Goal: Find specific page/section: Find specific page/section

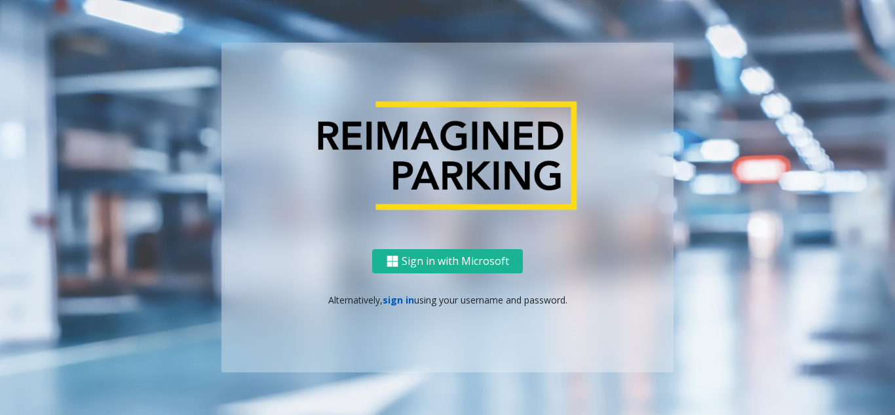
click at [385, 303] on link "sign in" at bounding box center [398, 300] width 31 height 12
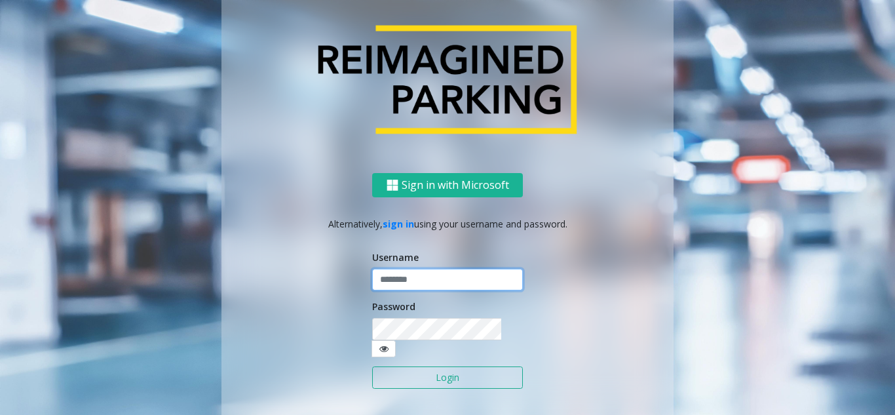
click at [394, 291] on input "text" at bounding box center [447, 280] width 151 height 22
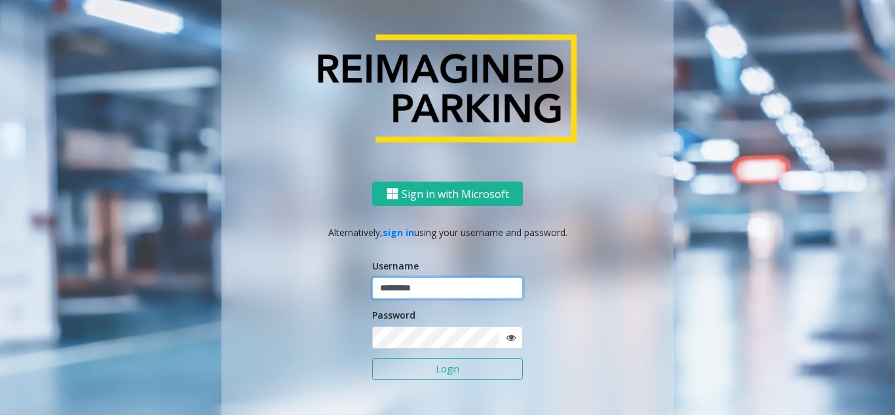
type input "********"
click at [507, 339] on icon at bounding box center [511, 337] width 9 height 9
click at [459, 361] on button "Login" at bounding box center [447, 369] width 151 height 22
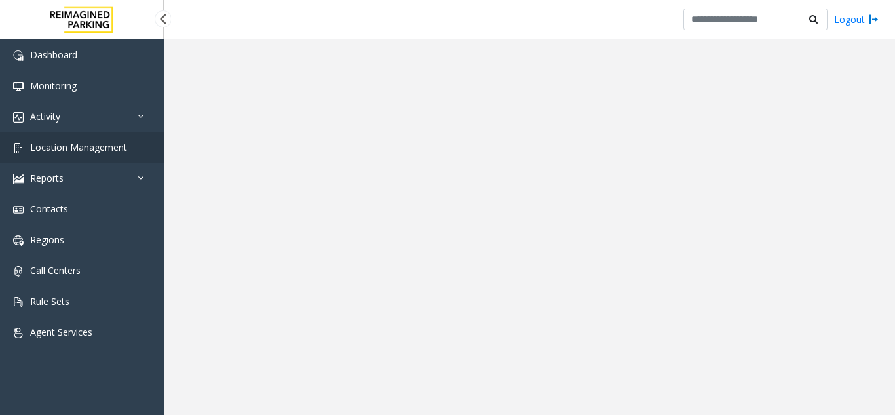
click at [98, 151] on span "Location Management" at bounding box center [78, 147] width 97 height 12
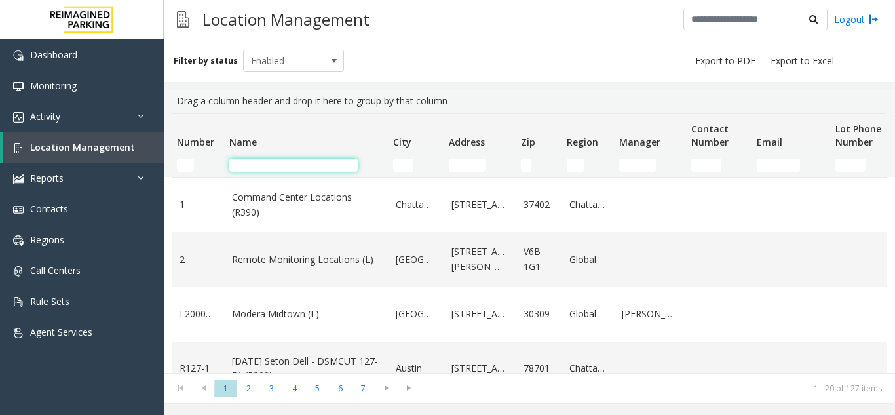
click at [279, 166] on input "Name Filter" at bounding box center [293, 165] width 128 height 13
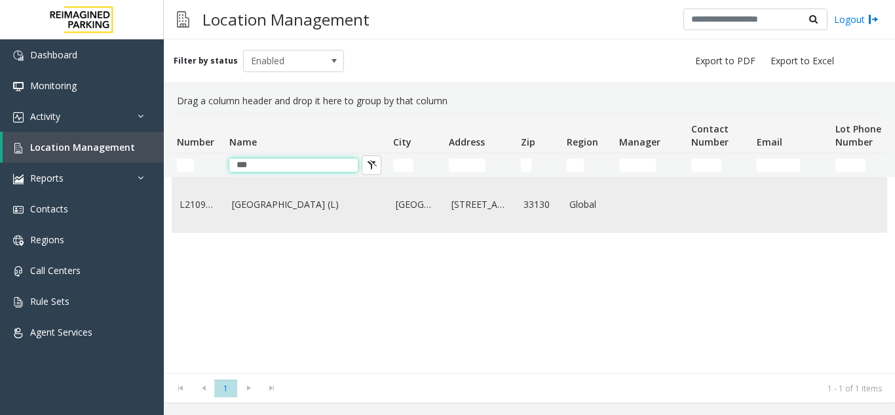
type input "***"
click at [275, 216] on td "[GEOGRAPHIC_DATA] (L)" at bounding box center [306, 205] width 164 height 54
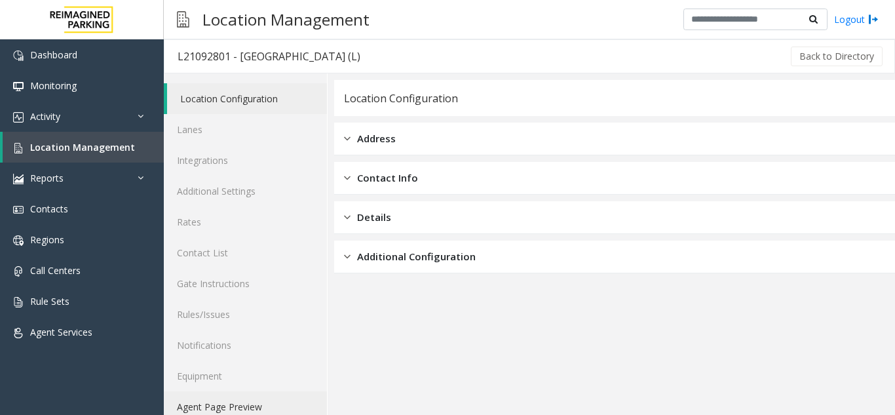
click at [246, 404] on link "Agent Page Preview" at bounding box center [245, 406] width 163 height 31
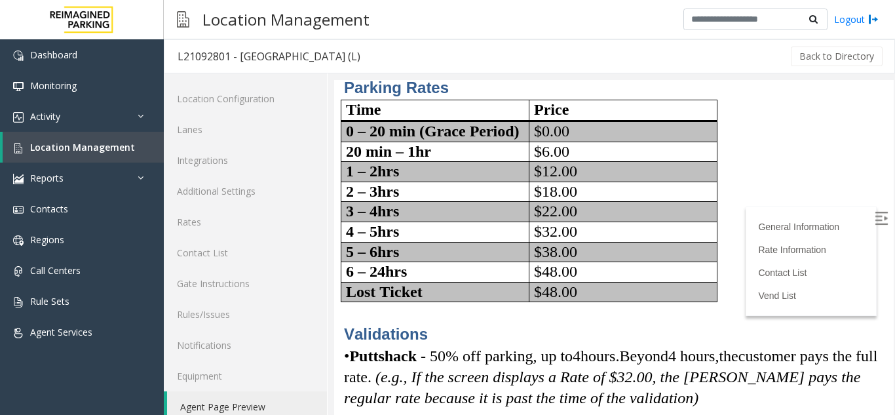
scroll to position [393, 0]
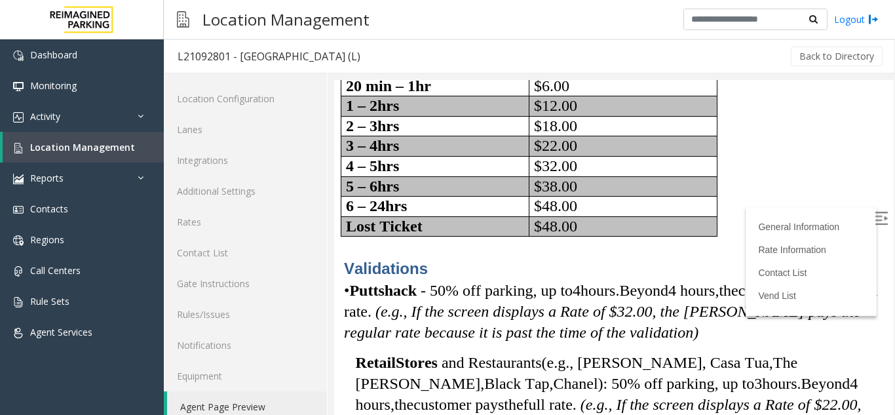
click at [875, 220] on img at bounding box center [881, 218] width 13 height 13
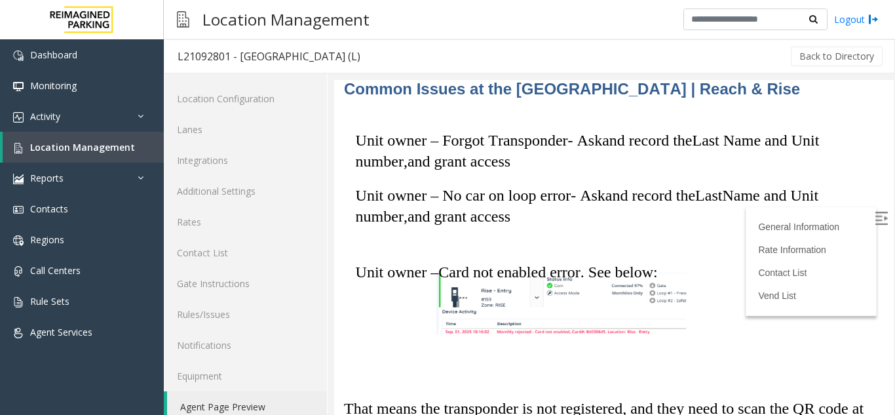
scroll to position [3670, 0]
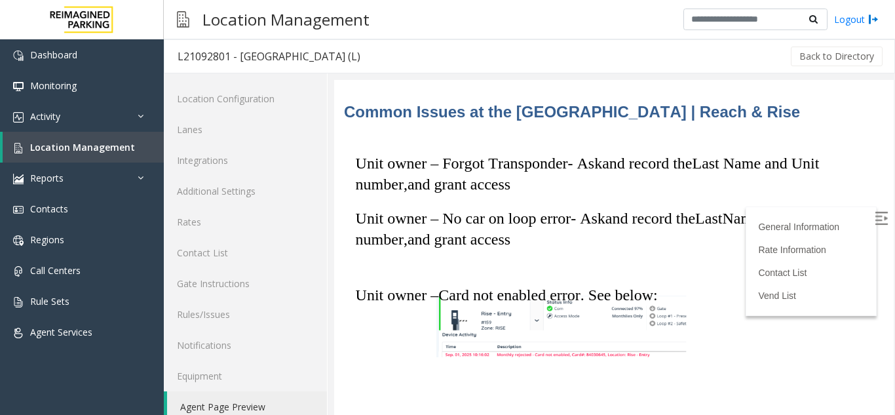
drag, startPoint x: 444, startPoint y: 203, endPoint x: 526, endPoint y: 203, distance: 81.9
click at [526, 195] on p "Unit owner – Forgot Transponder- Ask and record the Last Name and Unit number ,…" at bounding box center [620, 174] width 528 height 42
click at [566, 193] on p "Unit owner – Forgot Transponder- Ask and record the Last Name and Unit number ,…" at bounding box center [620, 174] width 528 height 42
drag, startPoint x: 513, startPoint y: 200, endPoint x: 541, endPoint y: 204, distance: 29.1
click at [541, 195] on p "Unit owner – Forgot Transponder- Ask and record the Last Name and Unit number ,…" at bounding box center [620, 174] width 528 height 42
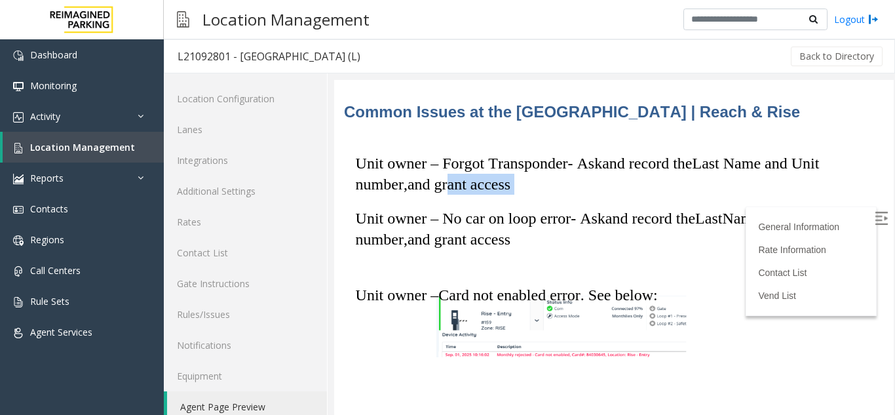
click at [541, 195] on p "Unit owner – Forgot Transponder- Ask and record the Last Name and Unit number ,…" at bounding box center [620, 174] width 528 height 42
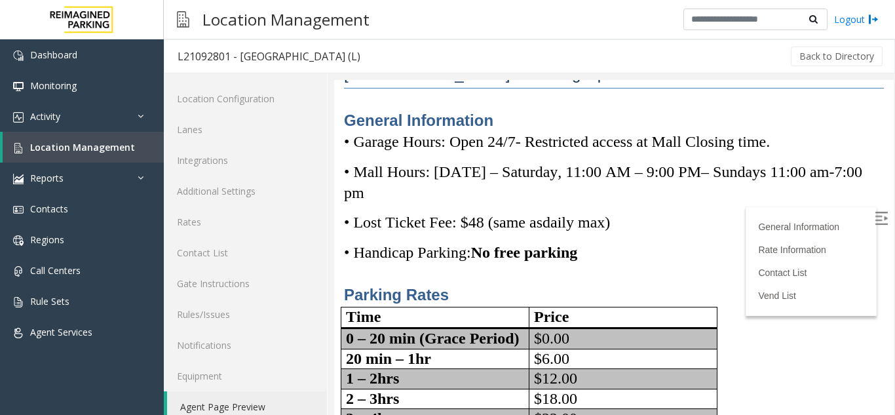
scroll to position [0, 0]
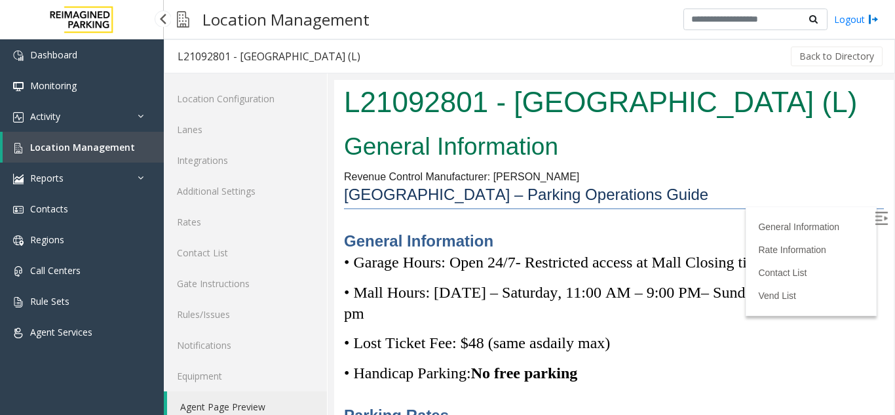
click at [121, 140] on link "Location Management" at bounding box center [83, 147] width 161 height 31
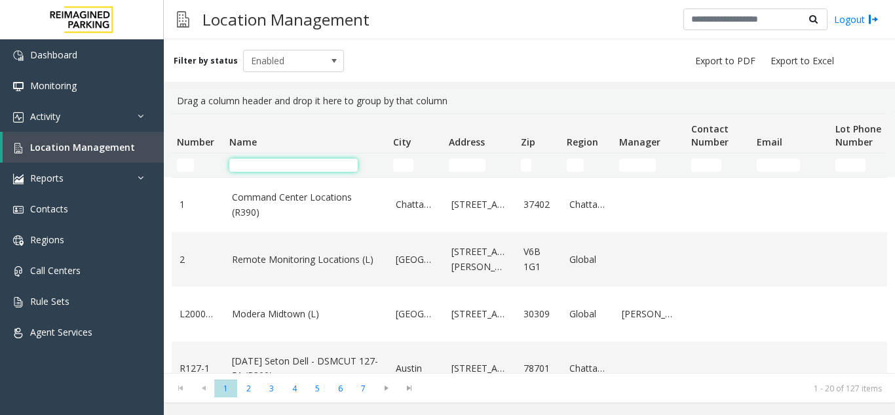
click at [286, 165] on input "Name Filter" at bounding box center [293, 165] width 128 height 13
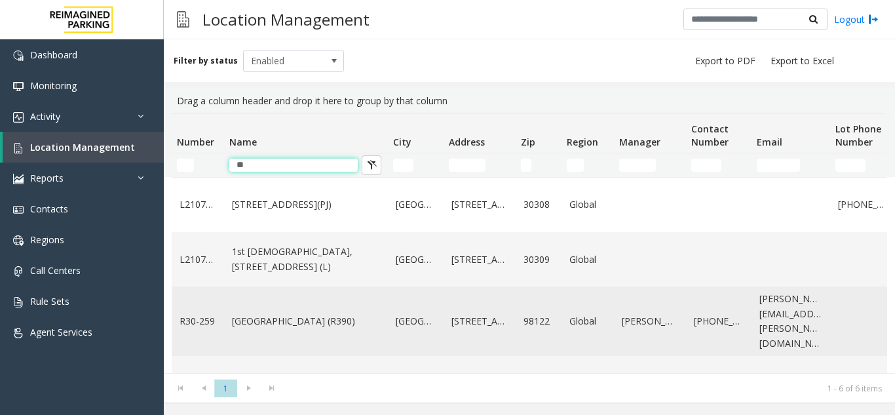
type input "**"
click at [304, 328] on link "[GEOGRAPHIC_DATA] (R390)" at bounding box center [306, 321] width 148 height 14
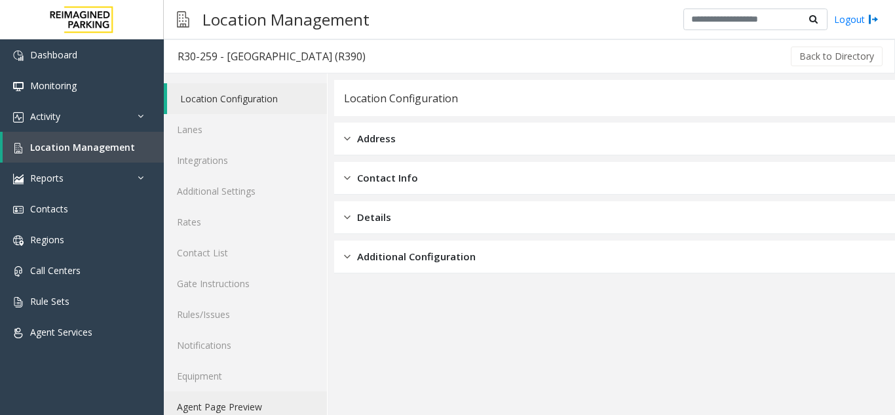
click at [227, 403] on link "Agent Page Preview" at bounding box center [245, 406] width 163 height 31
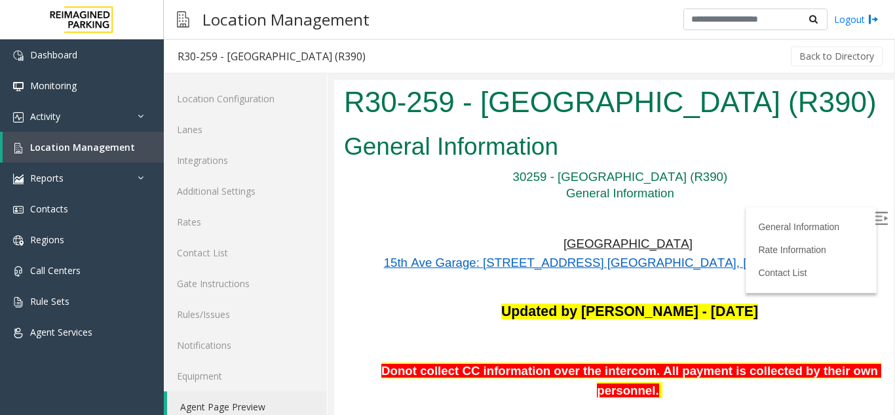
click at [875, 220] on img at bounding box center [881, 218] width 13 height 13
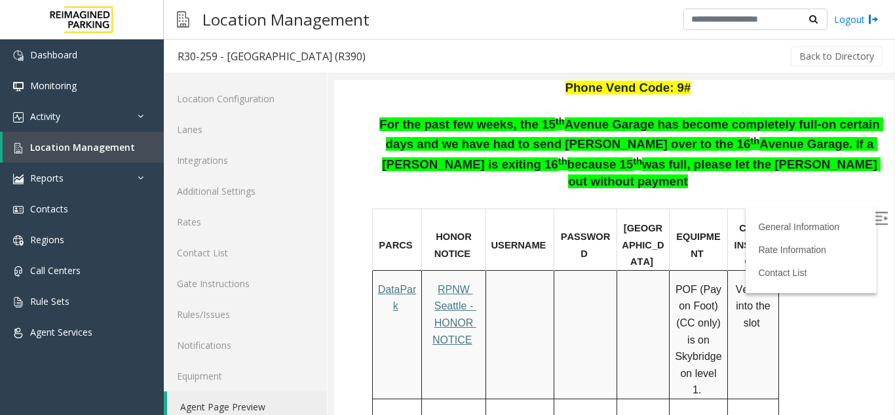
scroll to position [655, 0]
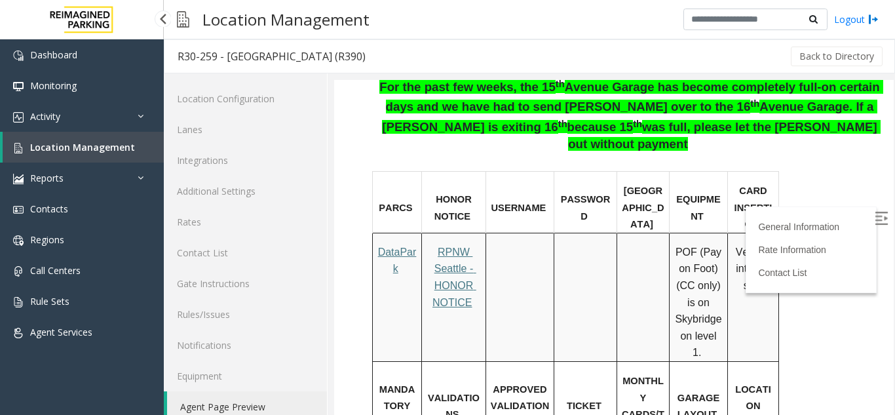
click at [96, 142] on span "Location Management" at bounding box center [82, 147] width 105 height 12
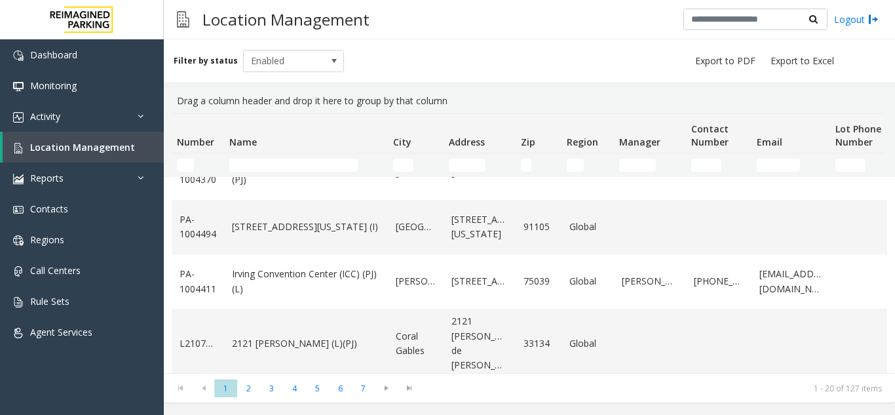
scroll to position [906, 0]
click at [246, 387] on span "2" at bounding box center [248, 388] width 23 height 18
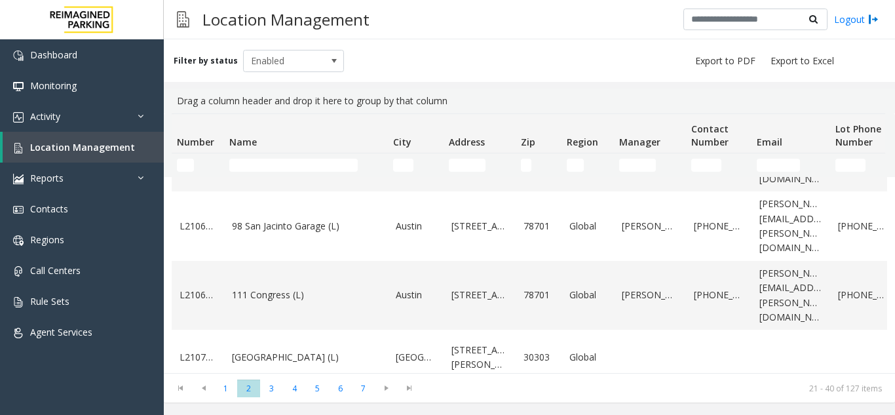
scroll to position [950, 0]
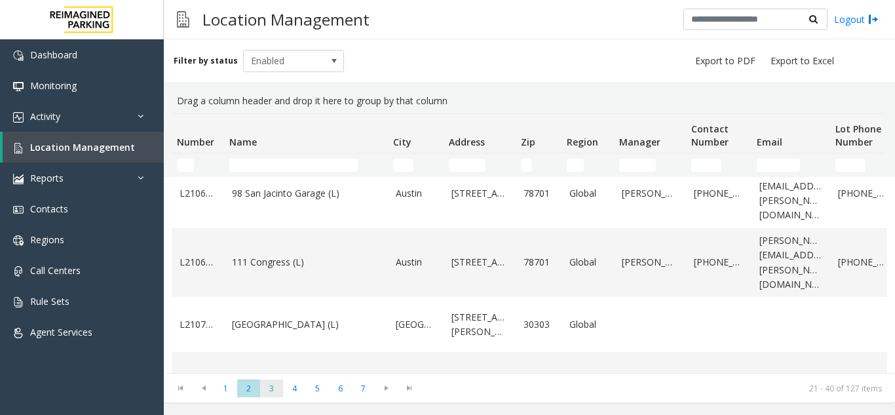
click at [279, 389] on span "3" at bounding box center [271, 388] width 23 height 18
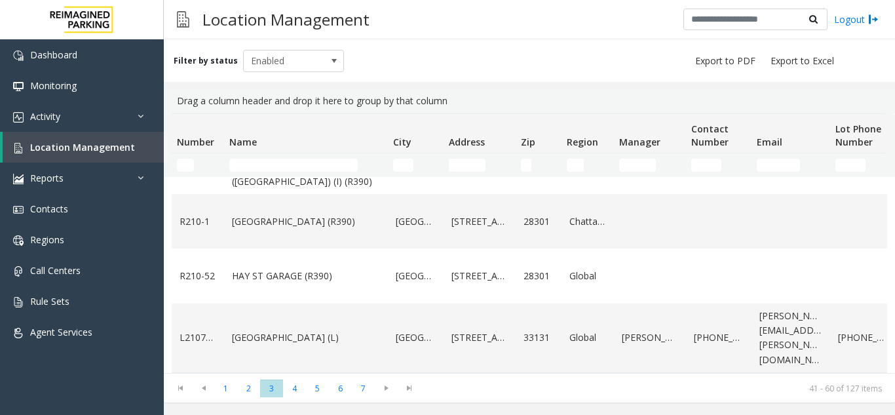
scroll to position [965, 0]
click at [298, 389] on span "4" at bounding box center [294, 388] width 23 height 18
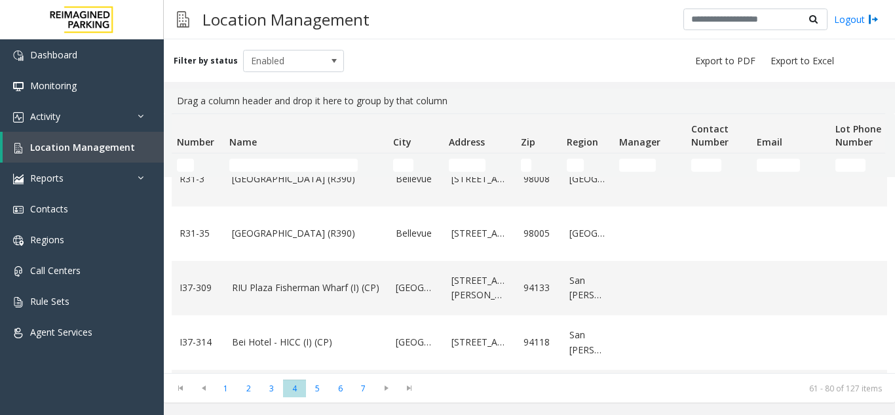
scroll to position [935, 0]
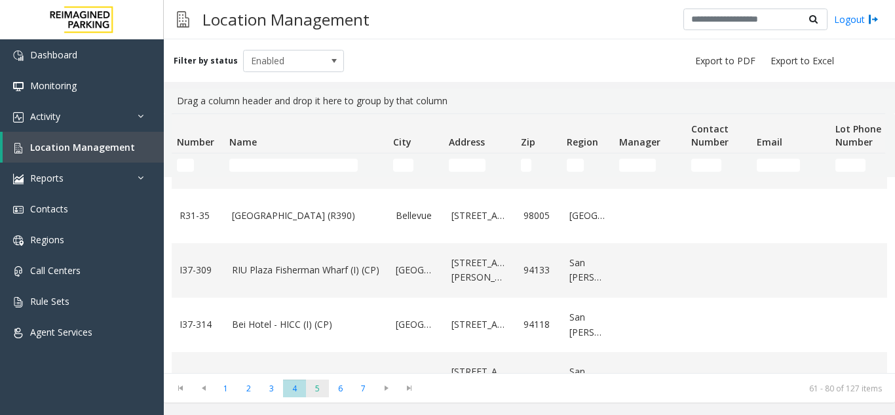
click at [320, 389] on span "5" at bounding box center [317, 388] width 23 height 18
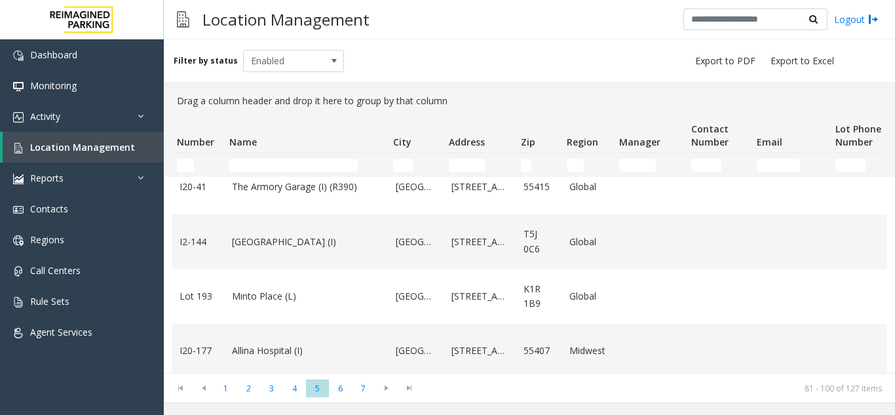
scroll to position [906, 0]
click at [341, 397] on span "6" at bounding box center [340, 388] width 23 height 18
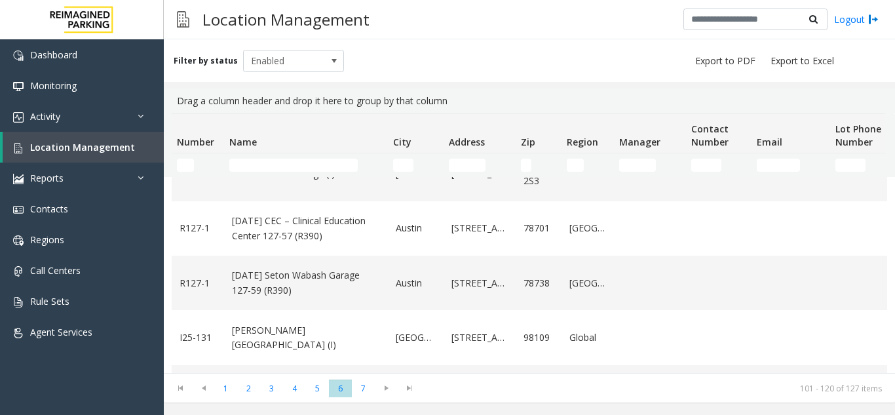
scroll to position [655, 0]
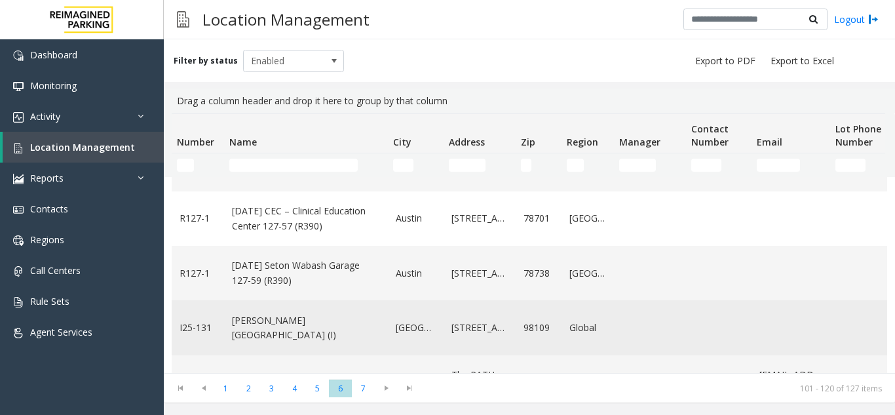
click at [344, 316] on link "[PERSON_NAME][GEOGRAPHIC_DATA] (I)" at bounding box center [306, 327] width 148 height 29
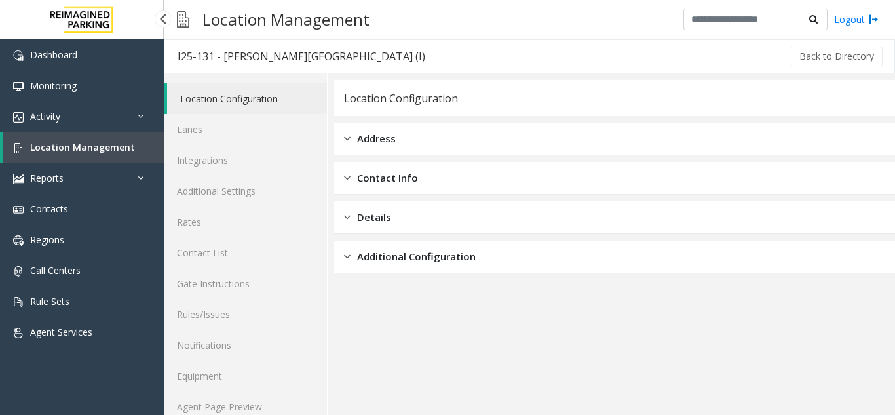
click at [106, 136] on link "Location Management" at bounding box center [83, 147] width 161 height 31
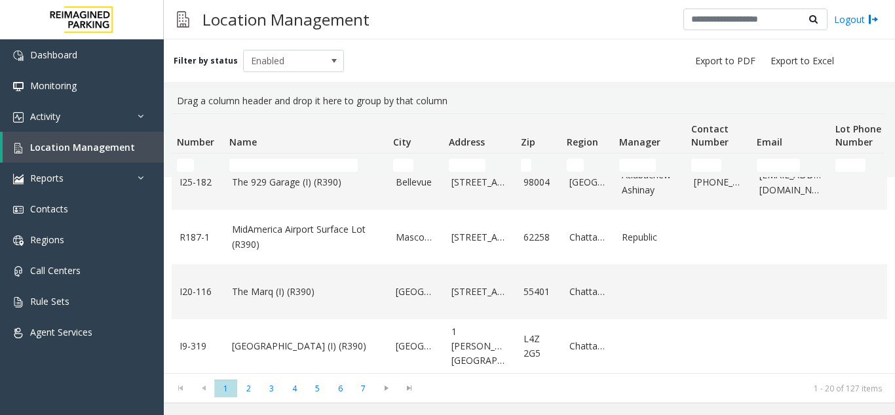
scroll to position [524, 0]
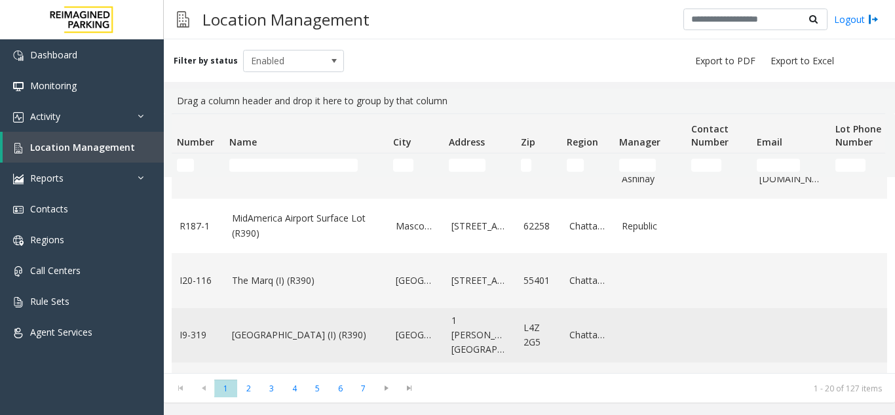
click at [349, 330] on link "[GEOGRAPHIC_DATA] (I) (R390)" at bounding box center [306, 335] width 148 height 14
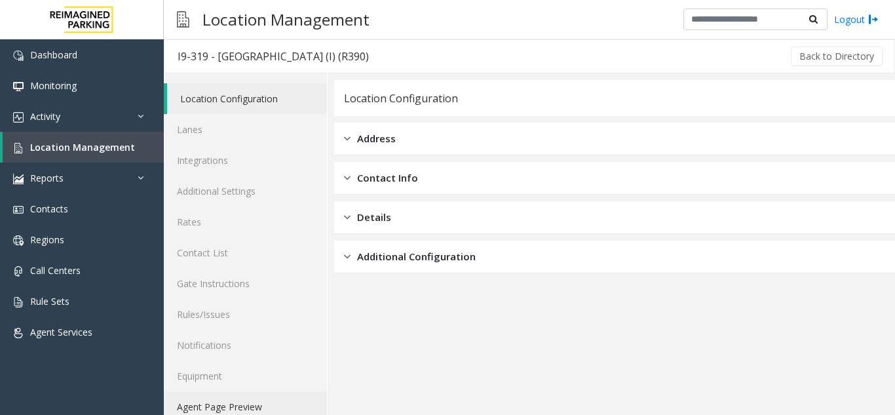
click at [222, 402] on link "Agent Page Preview" at bounding box center [245, 406] width 163 height 31
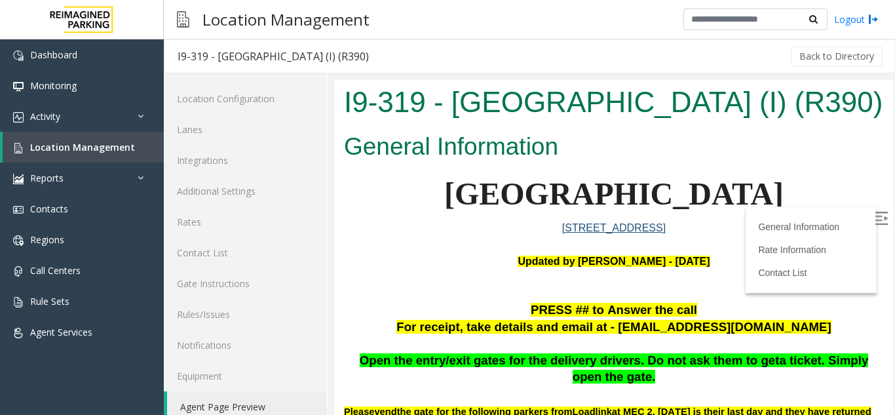
click at [873, 211] on label at bounding box center [883, 220] width 20 height 20
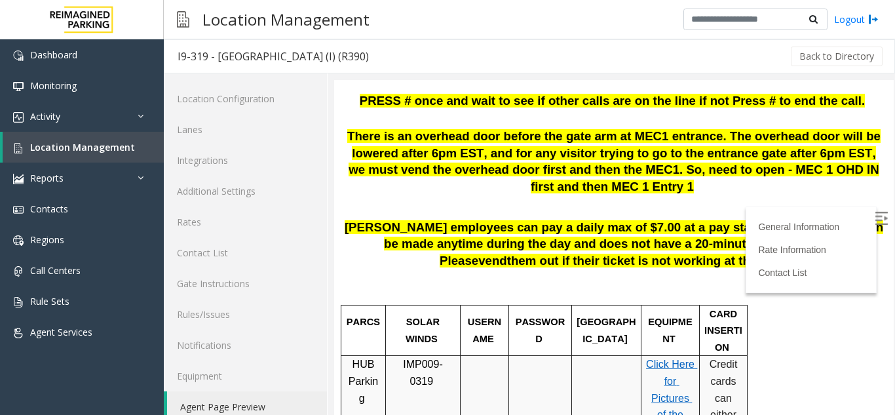
scroll to position [459, 0]
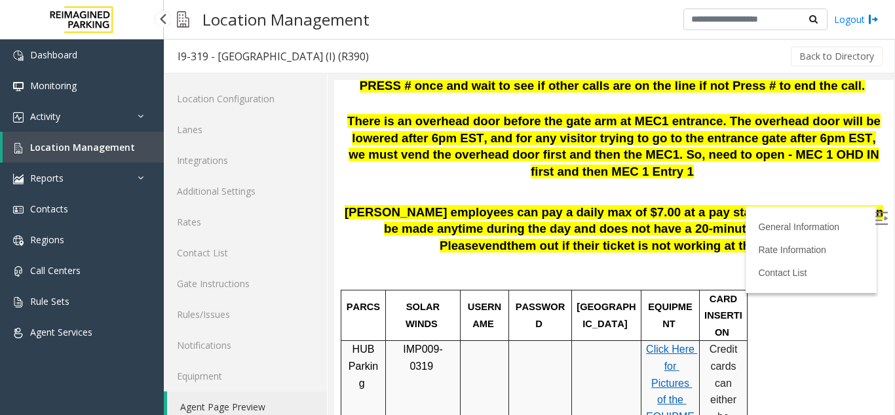
click at [129, 153] on link "Location Management" at bounding box center [83, 147] width 161 height 31
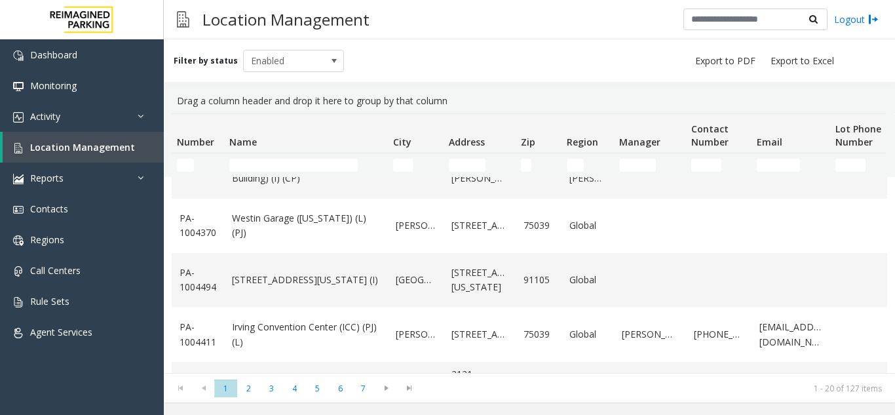
scroll to position [906, 0]
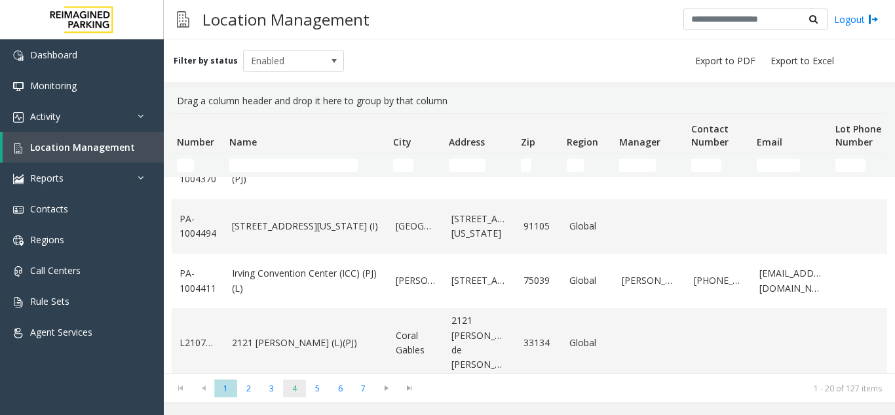
click at [293, 385] on span "4" at bounding box center [294, 388] width 23 height 18
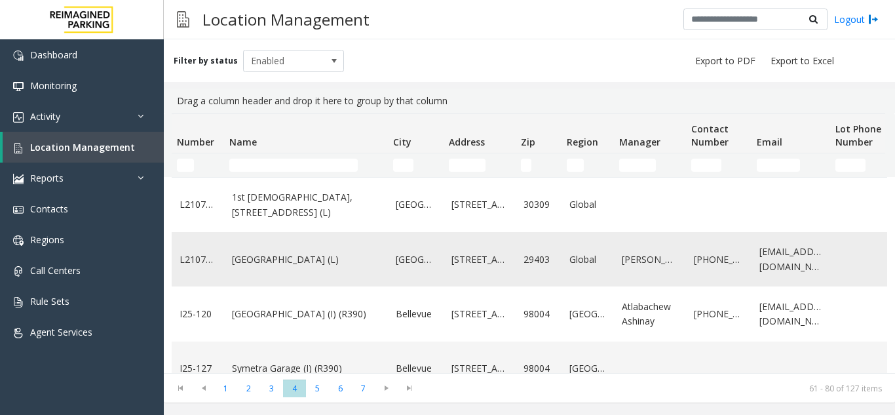
scroll to position [262, 0]
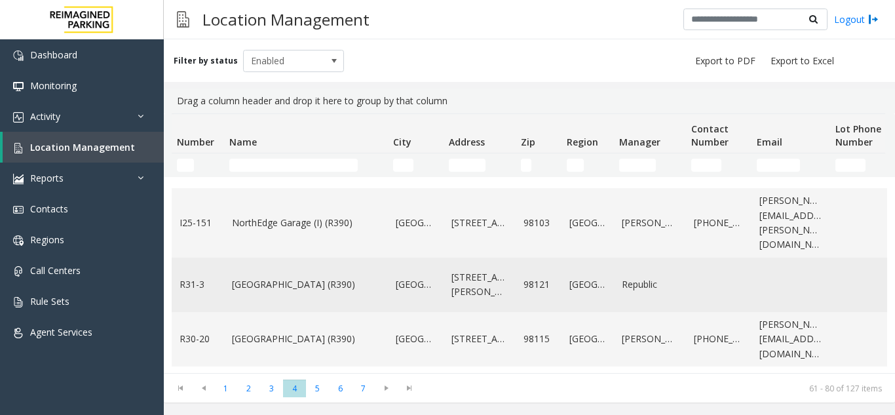
click at [365, 279] on link "[GEOGRAPHIC_DATA] (R390)" at bounding box center [306, 284] width 148 height 14
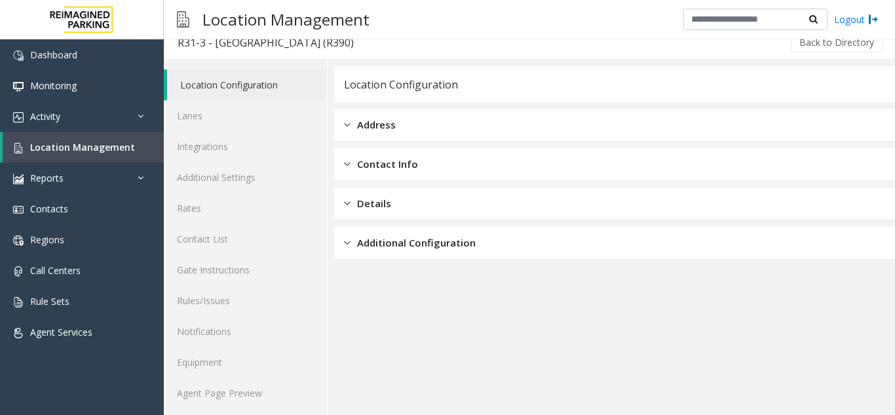
scroll to position [17, 0]
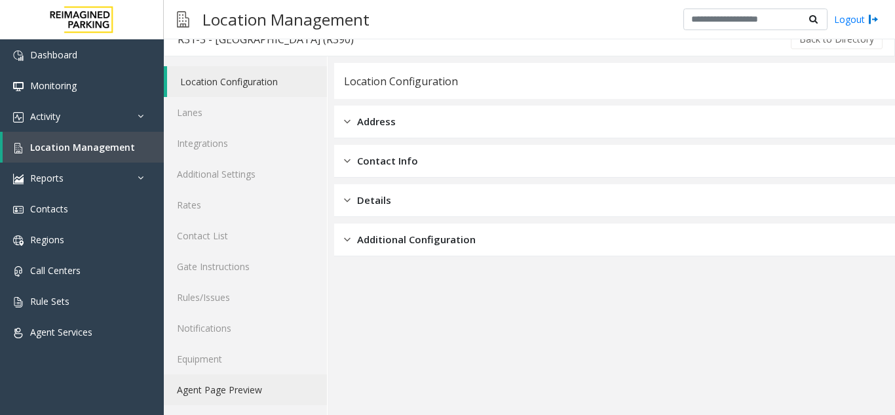
click at [206, 391] on link "Agent Page Preview" at bounding box center [245, 389] width 163 height 31
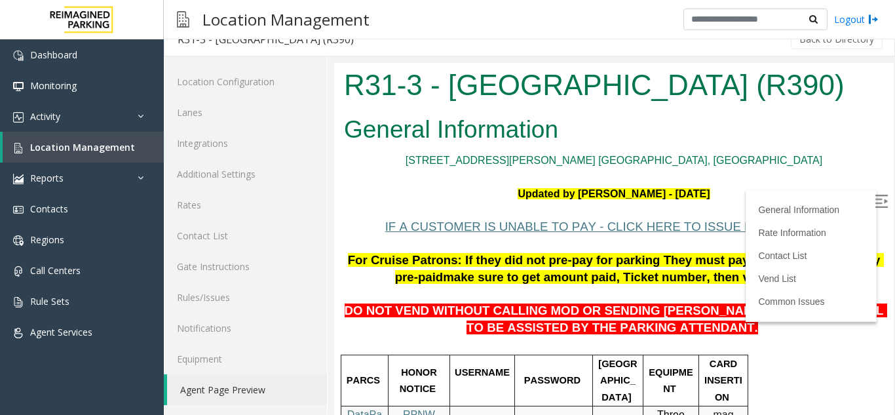
click at [875, 206] on img at bounding box center [881, 201] width 13 height 13
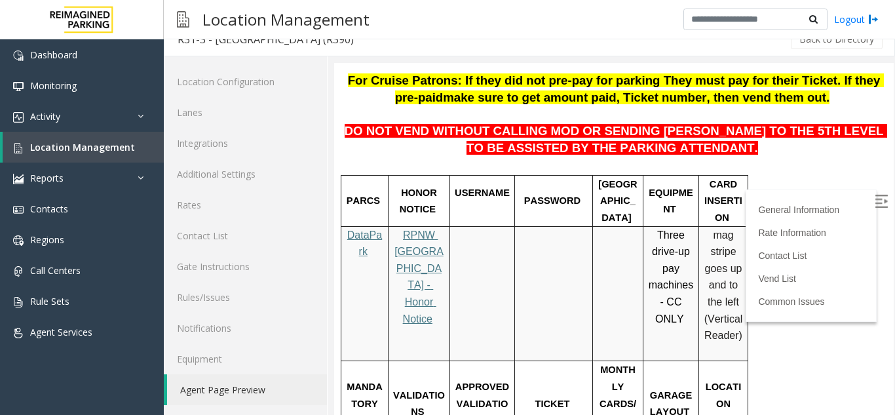
scroll to position [197, 0]
